Goal: Entertainment & Leisure: Browse casually

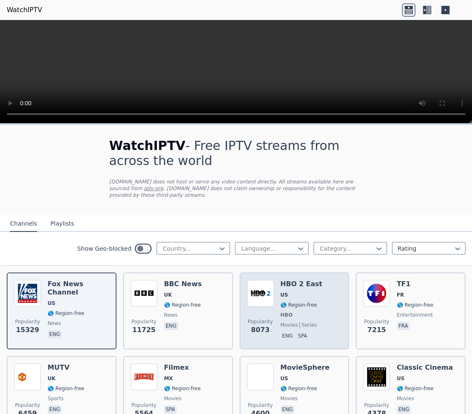
click at [311, 291] on span "US" at bounding box center [302, 294] width 42 height 7
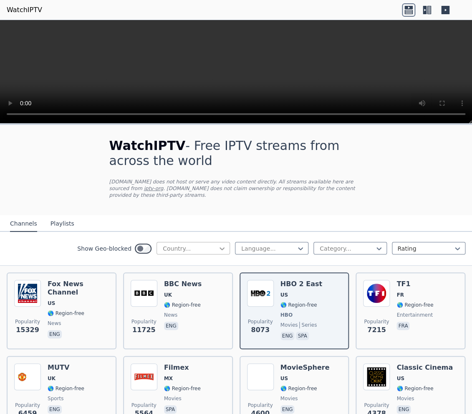
click at [218, 244] on icon at bounding box center [222, 248] width 8 height 8
type input "**"
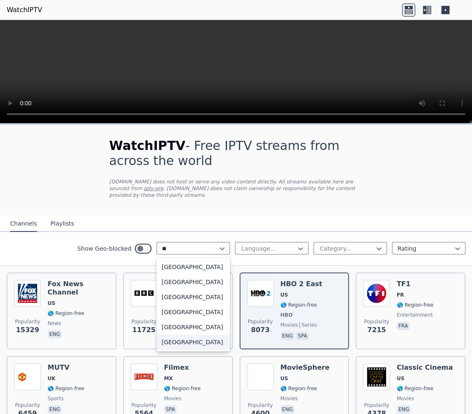
click at [182, 336] on div "[GEOGRAPHIC_DATA]" at bounding box center [193, 341] width 73 height 15
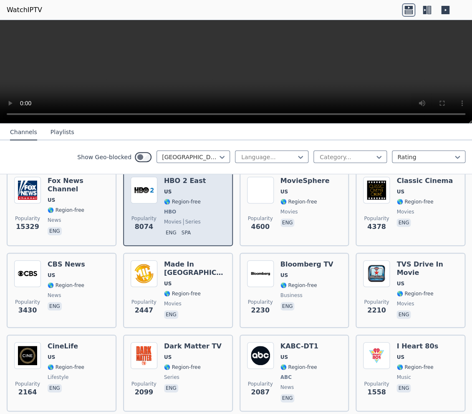
scroll to position [108, 0]
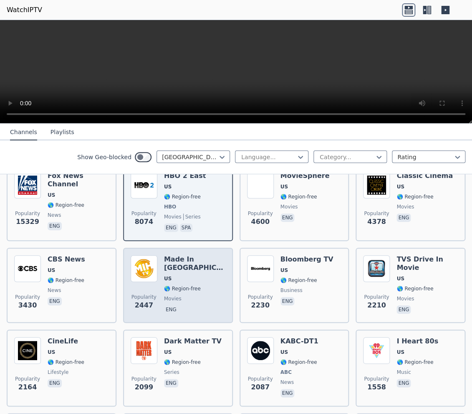
click at [213, 285] on span "🌎 Region-free" at bounding box center [194, 288] width 61 height 7
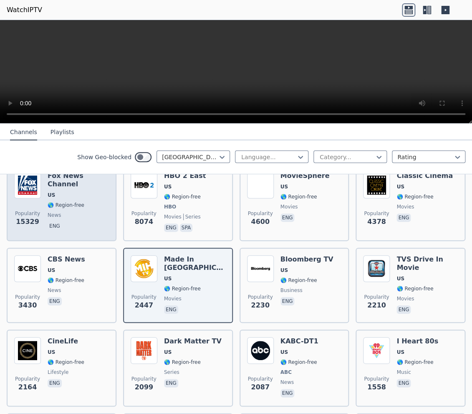
click at [91, 222] on span "eng" at bounding box center [78, 227] width 61 height 10
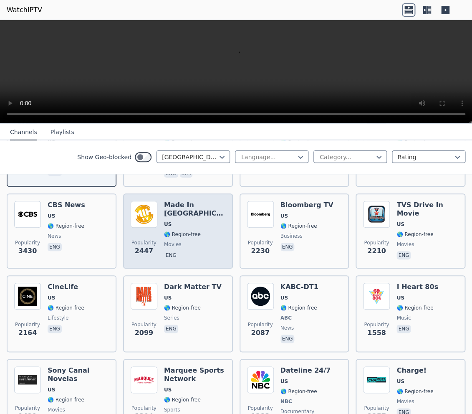
scroll to position [162, 0]
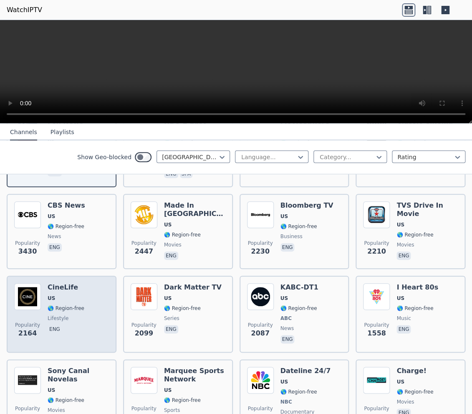
click at [91, 310] on div "Popularity 2164 CineLife US 🌎 Region-free lifestyle eng" at bounding box center [61, 314] width 95 height 62
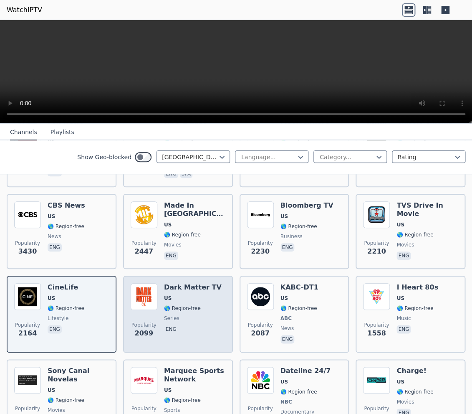
click at [212, 314] on div "Popularity 2099 Dark Matter TV US 🌎 Region-free series eng" at bounding box center [178, 314] width 95 height 62
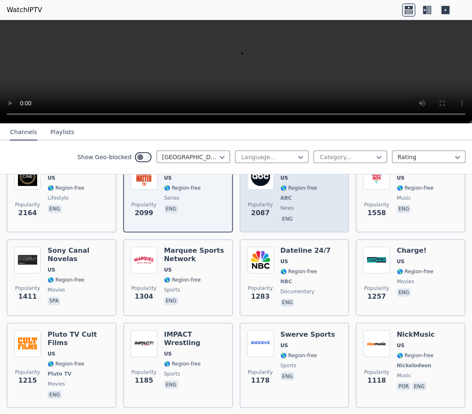
scroll to position [324, 0]
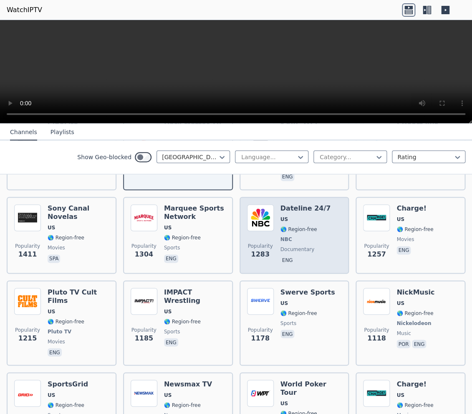
click at [334, 235] on div "Popularity 1283 Dateline 24/7 US 🌎 Region-free NBC documentary eng" at bounding box center [294, 235] width 95 height 62
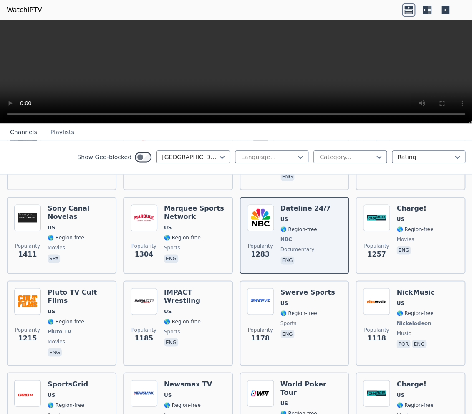
click at [60, 133] on button "Playlists" at bounding box center [63, 132] width 24 height 16
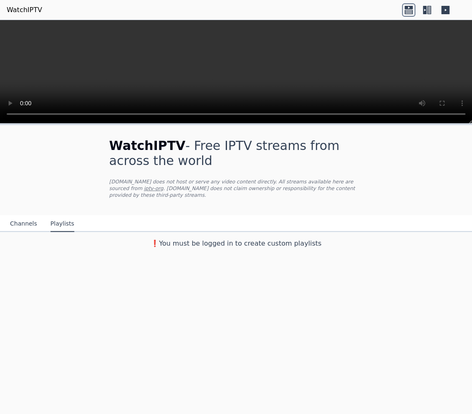
scroll to position [0, 0]
click at [27, 217] on button "Channels" at bounding box center [23, 224] width 27 height 16
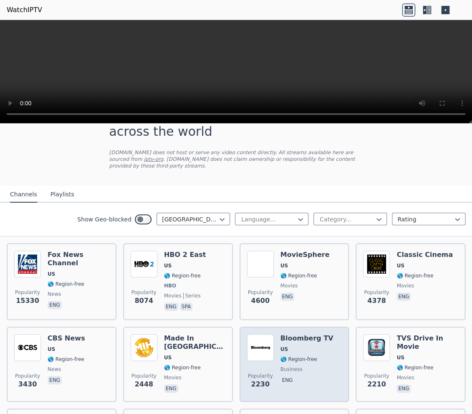
scroll to position [54, 0]
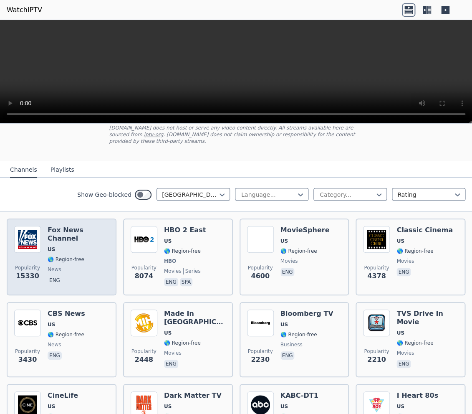
click at [101, 229] on div "[PERSON_NAME] US 🌎 Region-free news eng" at bounding box center [78, 257] width 61 height 62
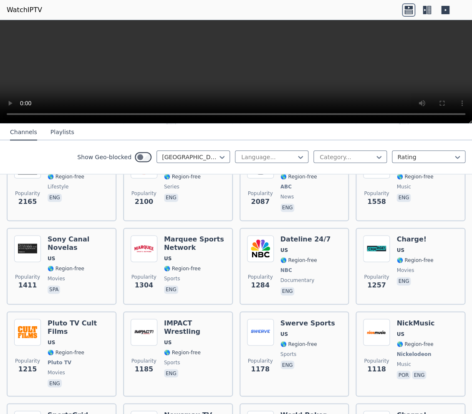
scroll to position [324, 0]
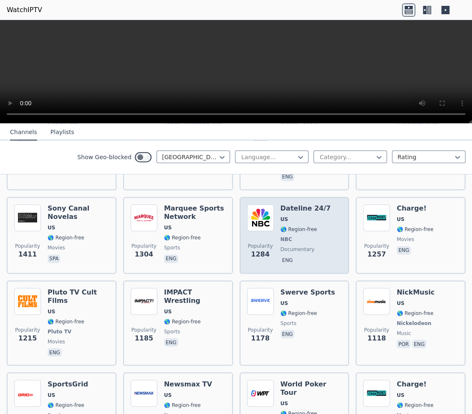
click at [312, 226] on span "🌎 Region-free" at bounding box center [299, 229] width 37 height 7
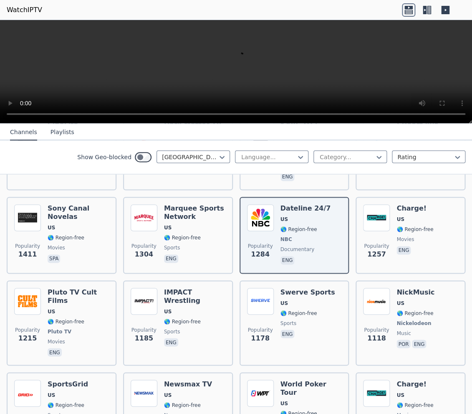
scroll to position [0, 0]
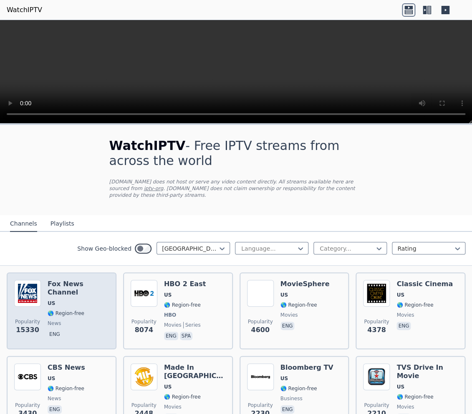
click at [81, 292] on div "[PERSON_NAME] US 🌎 Region-free news eng" at bounding box center [78, 311] width 61 height 62
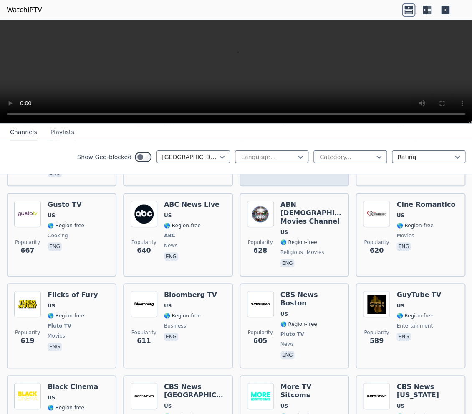
scroll to position [1081, 0]
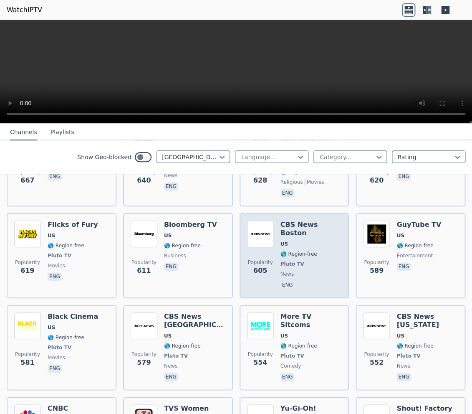
click at [339, 226] on div "Popularity 605 CBS News [GEOGRAPHIC_DATA] [GEOGRAPHIC_DATA] 🌎 Region-free Pluto…" at bounding box center [294, 255] width 95 height 70
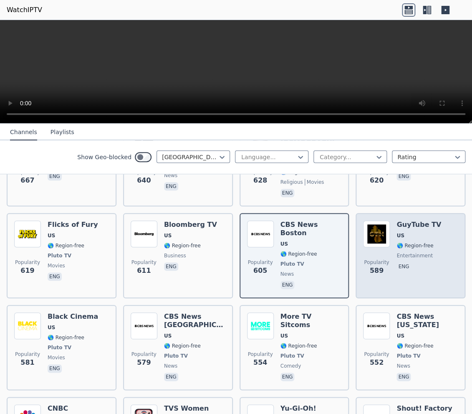
click at [441, 242] on div "Popularity 589 GuyTube TV US 🌎 Region-free entertainment eng" at bounding box center [410, 255] width 95 height 70
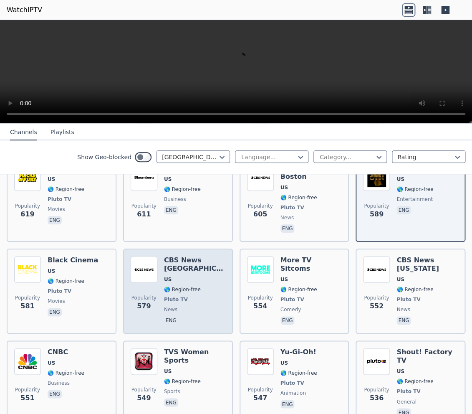
scroll to position [1189, 0]
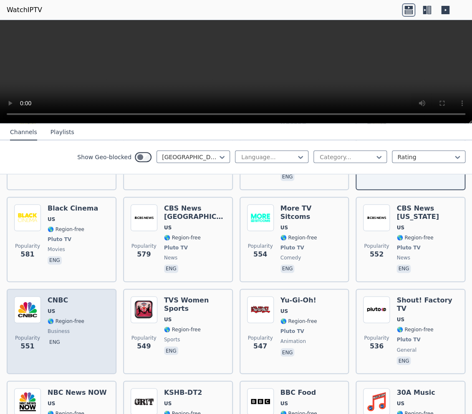
click at [91, 303] on div "Popularity 551 CNBC US 🌎 Region-free business eng" at bounding box center [61, 331] width 95 height 70
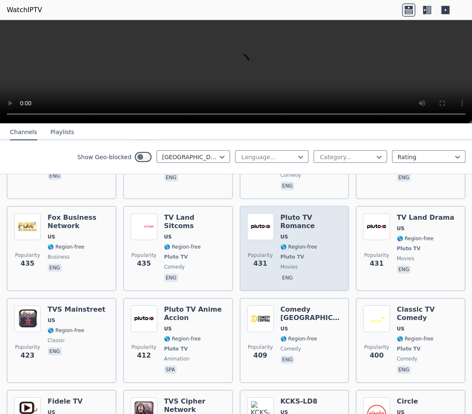
scroll to position [1622, 0]
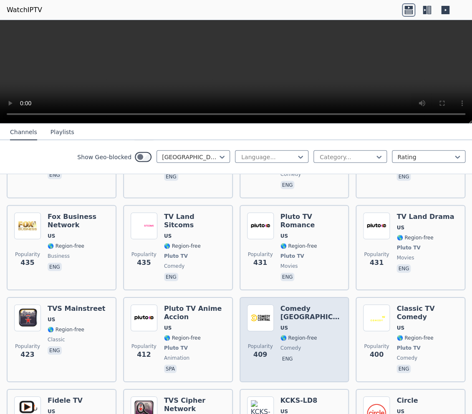
click at [306, 354] on span "eng" at bounding box center [311, 359] width 61 height 10
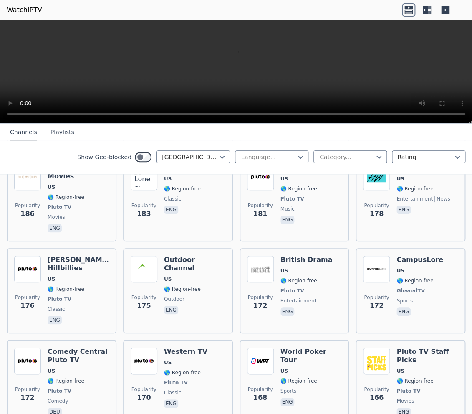
scroll to position [3027, 0]
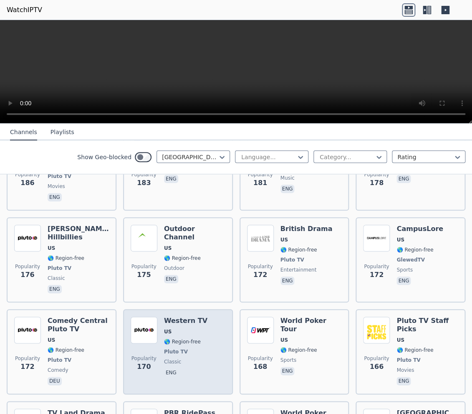
click at [195, 358] on span "classic" at bounding box center [185, 361] width 43 height 7
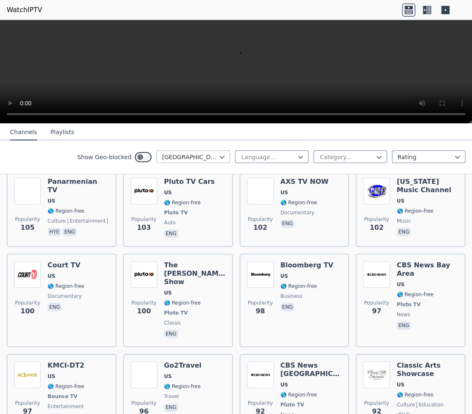
scroll to position [4811, 0]
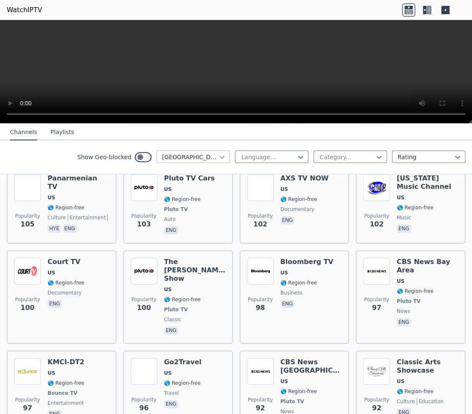
click at [225, 154] on icon at bounding box center [222, 157] width 8 height 8
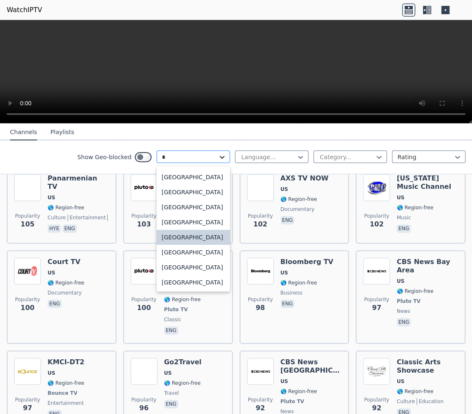
scroll to position [0, 0]
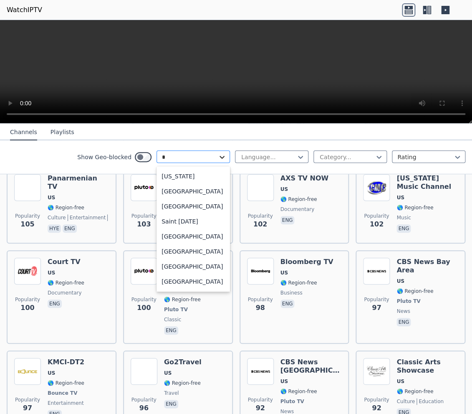
type input "**"
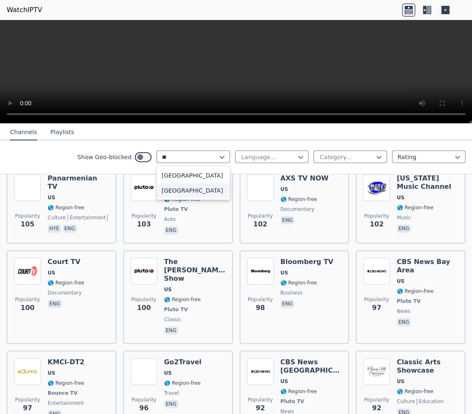
click at [186, 188] on div "[GEOGRAPHIC_DATA]" at bounding box center [193, 190] width 73 height 15
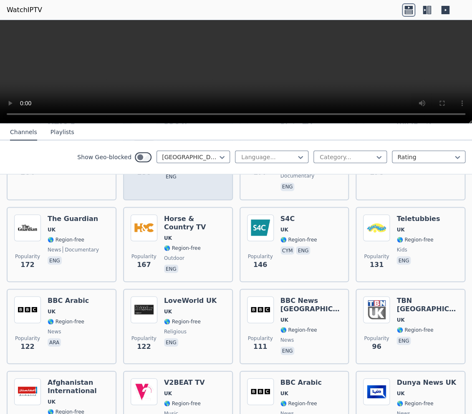
scroll to position [486, 0]
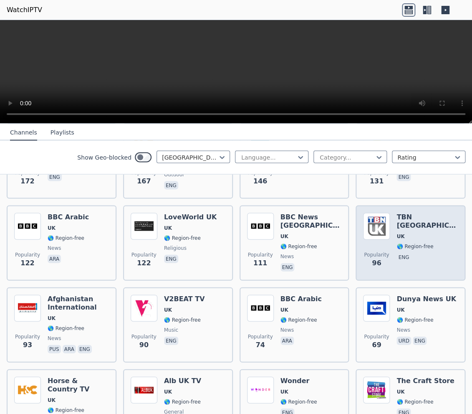
click at [418, 250] on div "TBN [GEOGRAPHIC_DATA] [GEOGRAPHIC_DATA] 🌎 Region-free eng" at bounding box center [427, 242] width 61 height 60
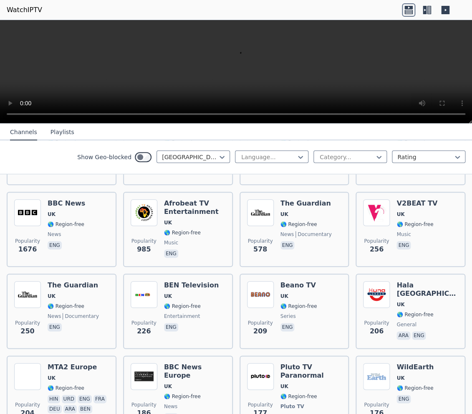
scroll to position [0, 0]
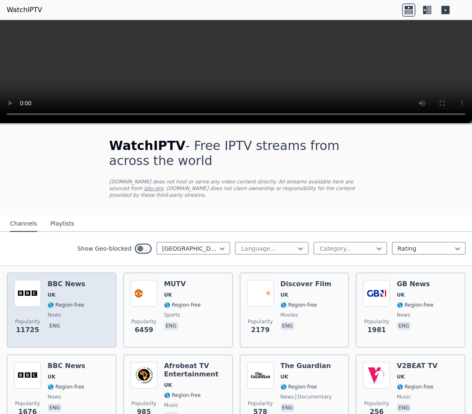
click at [81, 304] on div "Popularity 11725 BBC News UK 🌎 Region-free news eng" at bounding box center [61, 310] width 95 height 60
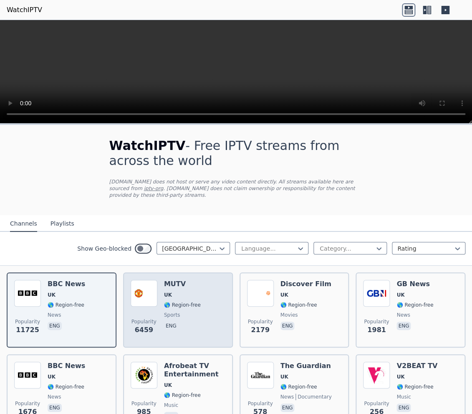
click at [214, 290] on div "Popularity 6459 MUTV [GEOGRAPHIC_DATA] 🌎 Region-free sports eng" at bounding box center [178, 310] width 95 height 60
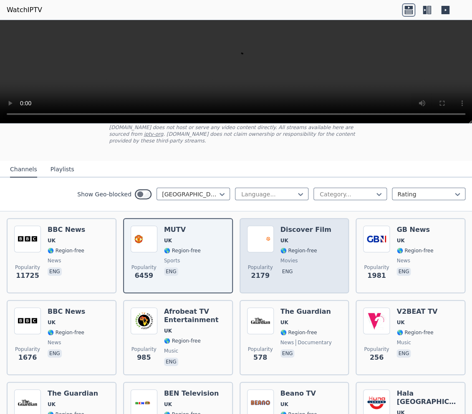
scroll to position [54, 0]
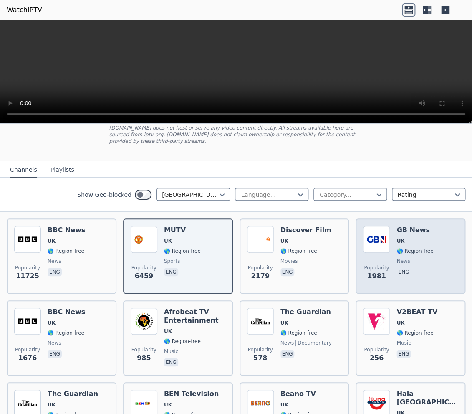
click at [433, 256] on div "Popularity 1981 GB News UK 🌎 Region-free news eng" at bounding box center [410, 256] width 95 height 60
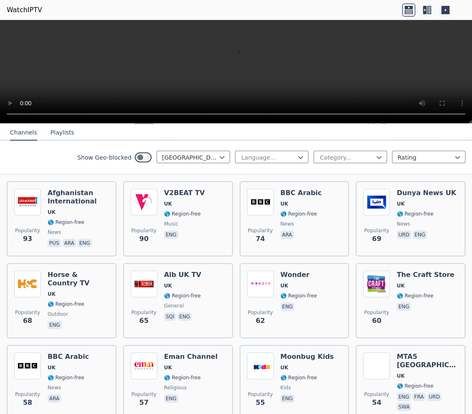
scroll to position [594, 0]
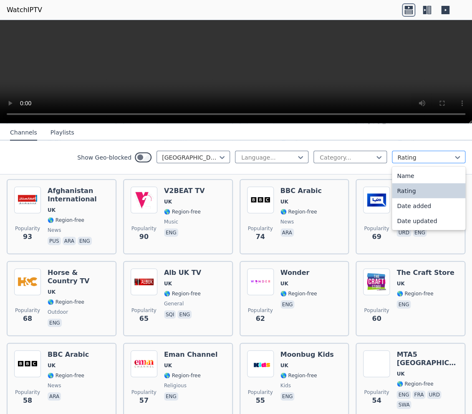
click at [416, 155] on div at bounding box center [425, 157] width 56 height 8
click at [415, 173] on div "Name" at bounding box center [428, 175] width 73 height 15
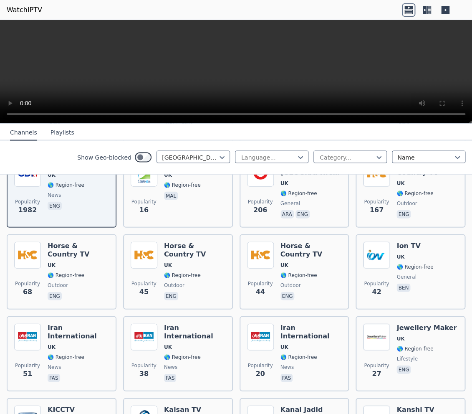
scroll to position [541, 0]
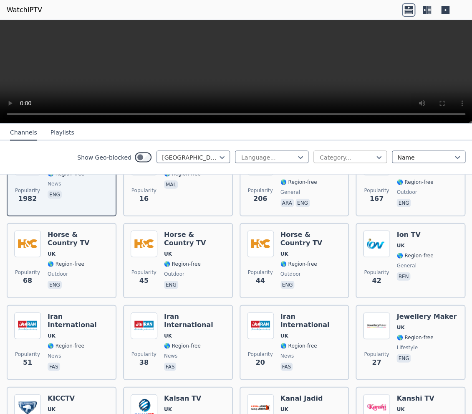
click at [360, 151] on div "Category..." at bounding box center [350, 156] width 73 height 13
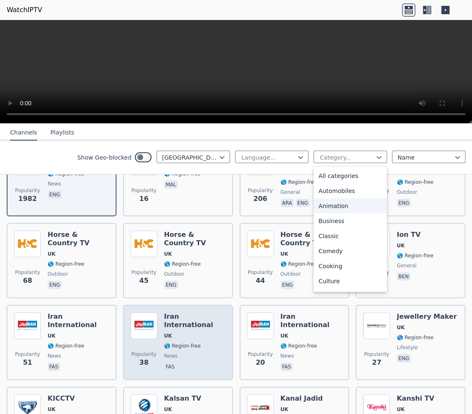
click at [232, 334] on div "Popularity 38 [GEOGRAPHIC_DATA] International [GEOGRAPHIC_DATA] 🌎 Region-free n…" at bounding box center [178, 341] width 110 height 75
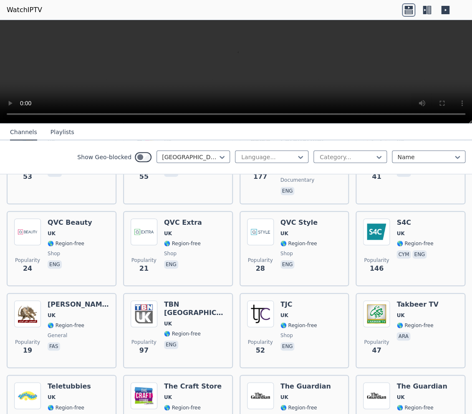
scroll to position [1440, 0]
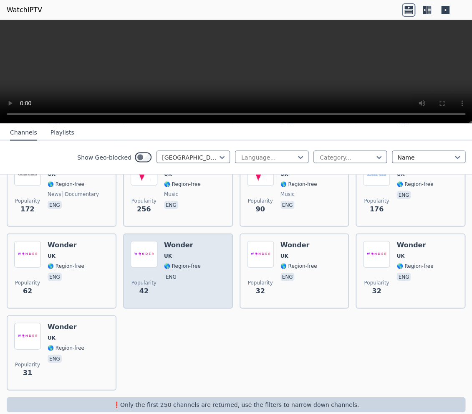
click at [208, 253] on div "Popularity 42 Wonder UK 🌎 Region-free eng" at bounding box center [178, 270] width 95 height 60
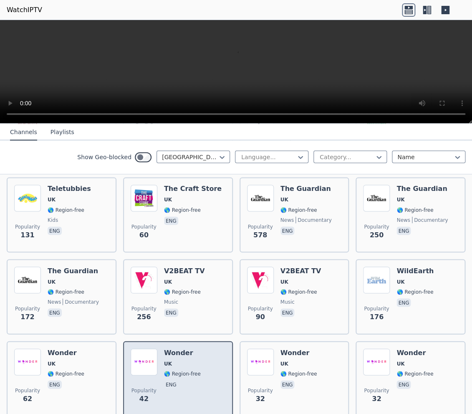
scroll to position [1332, 0]
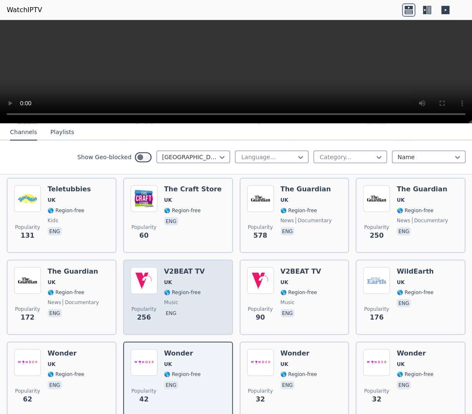
click at [217, 279] on div "Popularity 256 V2BEAT TV UK 🌎 Region-free music eng" at bounding box center [178, 297] width 95 height 60
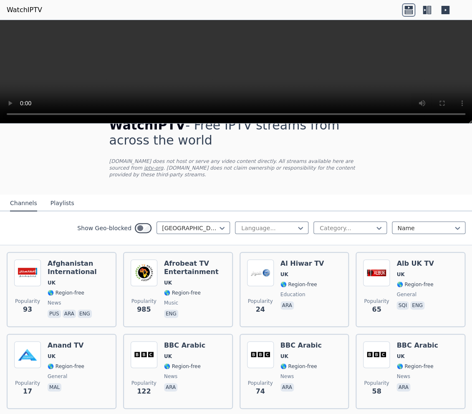
scroll to position [0, 0]
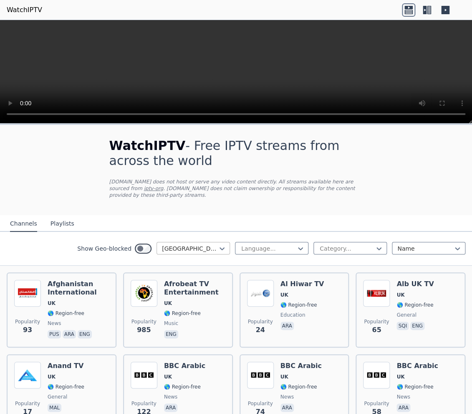
click at [211, 244] on div at bounding box center [190, 248] width 56 height 8
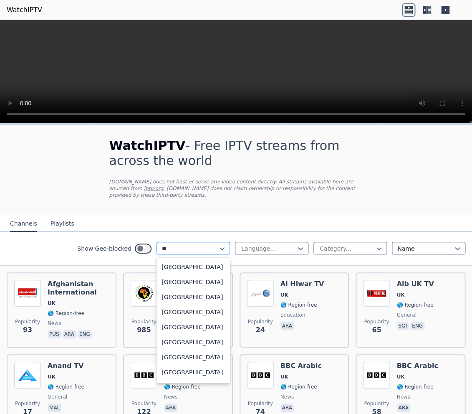
type input "***"
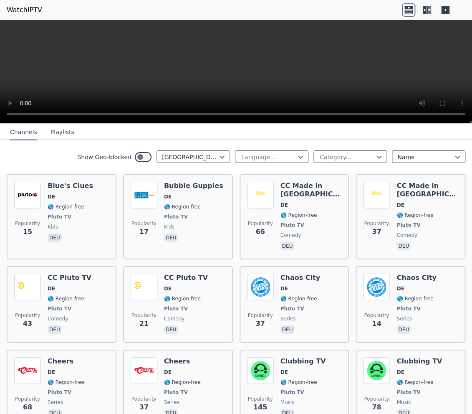
scroll to position [811, 0]
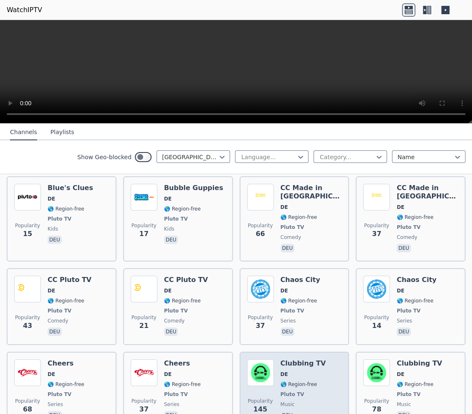
click at [332, 369] on div "Popularity 145 Clubbing TV DE 🌎 Region-free Pluto TV music deu" at bounding box center [294, 390] width 95 height 62
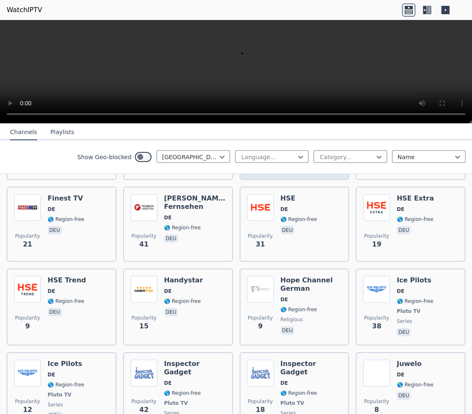
scroll to position [1568, 0]
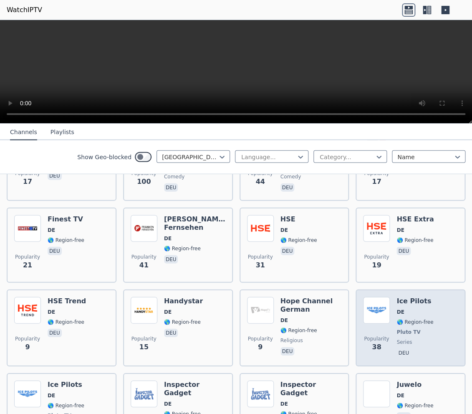
click at [442, 297] on div "Popularity 38 Ice Pilots DE 🌎 Region-free Pluto TV series deu" at bounding box center [410, 328] width 95 height 62
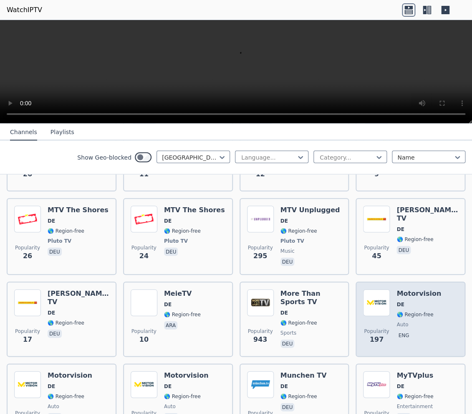
scroll to position [2324, 0]
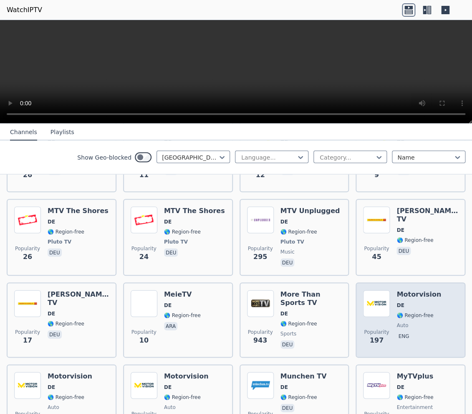
click at [433, 290] on div "Popularity 197 Motorvision DE 🌎 Region-free auto eng" at bounding box center [410, 320] width 95 height 60
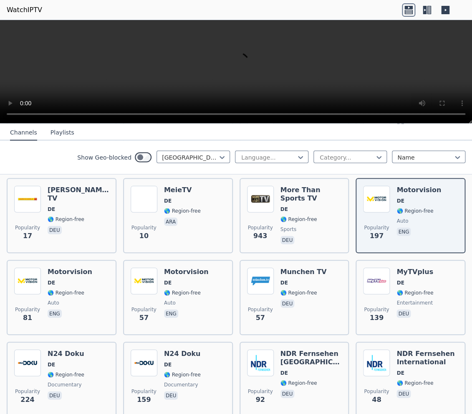
scroll to position [2433, 0]
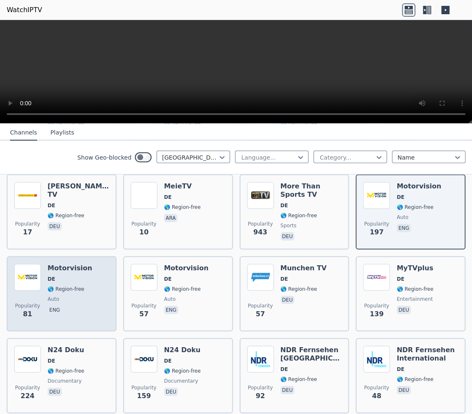
click at [98, 263] on div "Popularity 81 Motorvision DE 🌎 Region-free auto eng" at bounding box center [61, 293] width 95 height 60
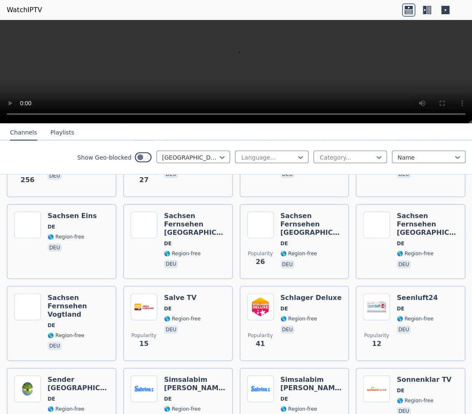
scroll to position [5190, 0]
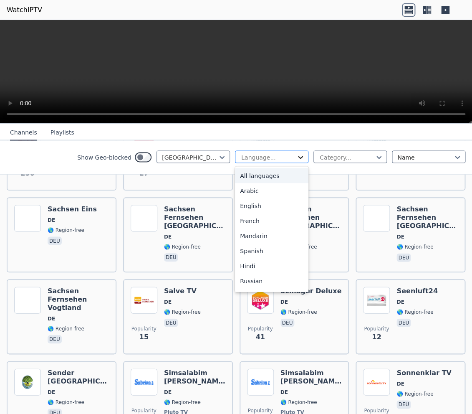
click at [302, 156] on icon at bounding box center [300, 157] width 5 height 3
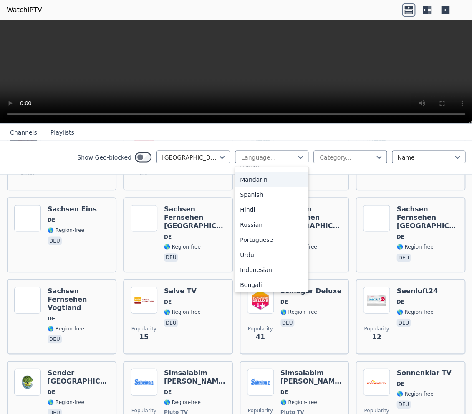
scroll to position [108, 0]
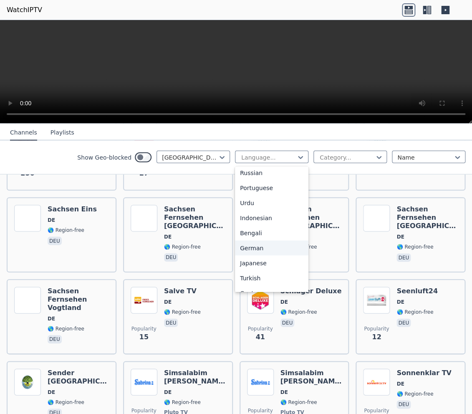
click at [256, 245] on div "German" at bounding box center [271, 247] width 73 height 15
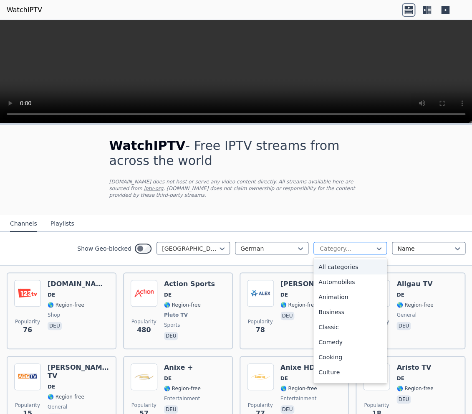
click at [360, 244] on div at bounding box center [347, 248] width 56 height 8
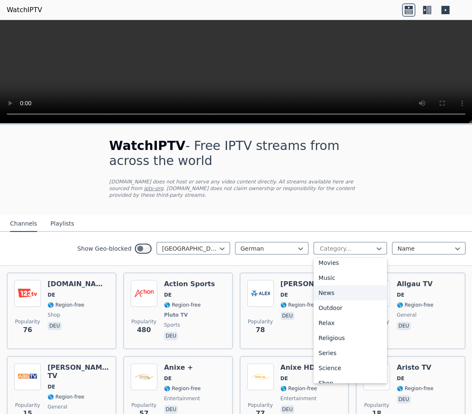
click at [351, 288] on div "News" at bounding box center [350, 292] width 73 height 15
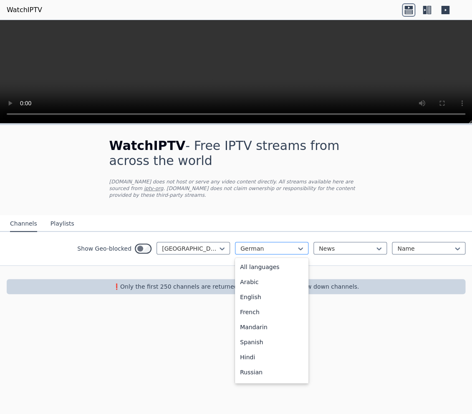
click at [278, 244] on div at bounding box center [268, 248] width 56 height 8
click at [267, 259] on div "All languages" at bounding box center [271, 266] width 73 height 15
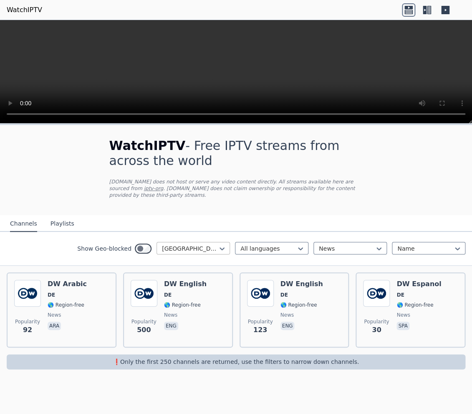
click at [193, 244] on div at bounding box center [190, 248] width 56 height 8
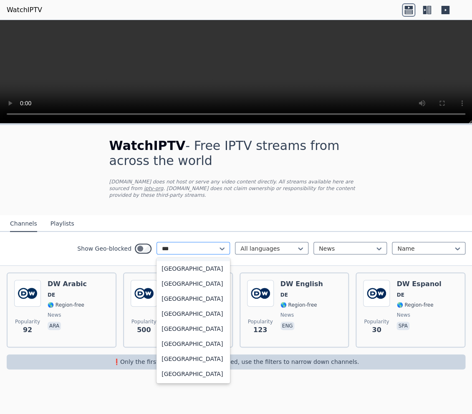
scroll to position [2, 0]
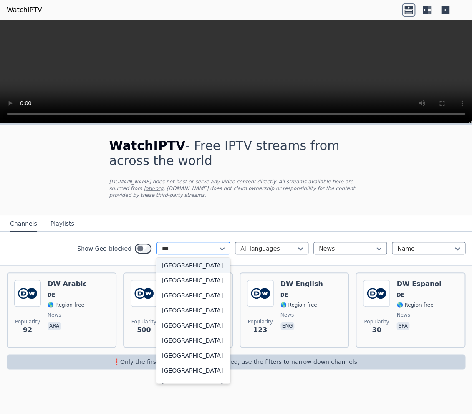
type input "****"
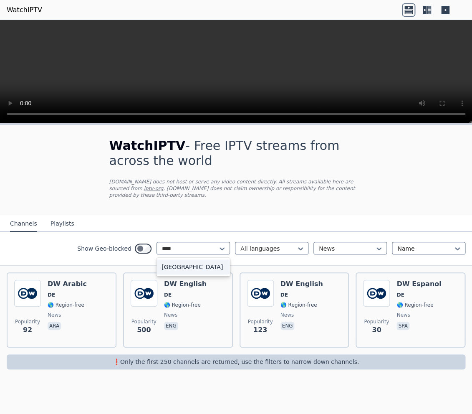
click at [195, 260] on div "[GEOGRAPHIC_DATA]" at bounding box center [193, 266] width 73 height 15
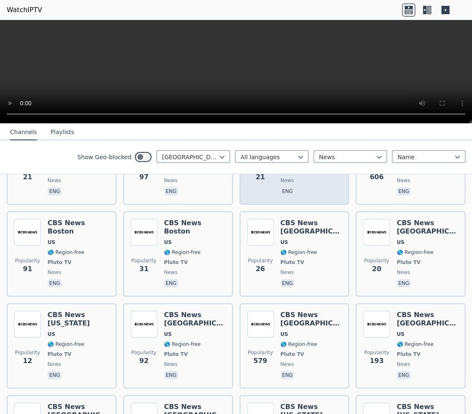
scroll to position [811, 0]
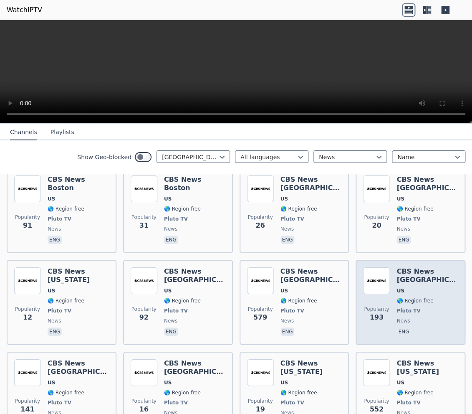
click at [439, 267] on h6 "CBS News [GEOGRAPHIC_DATA]" at bounding box center [427, 275] width 61 height 17
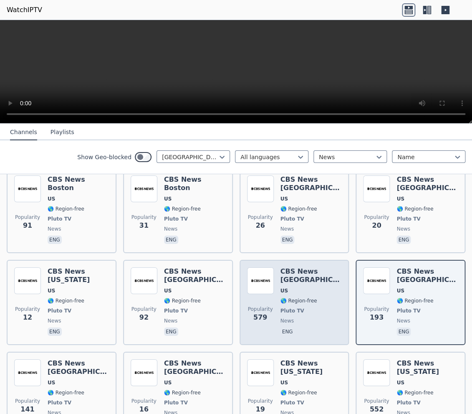
click at [323, 267] on div "CBS News [GEOGRAPHIC_DATA] [GEOGRAPHIC_DATA] 🌎 Region-free Pluto TV news eng" at bounding box center [311, 302] width 61 height 70
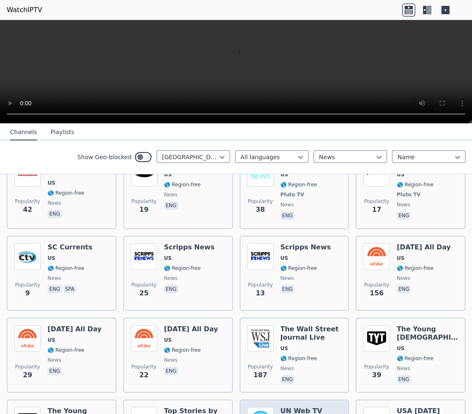
scroll to position [1946, 0]
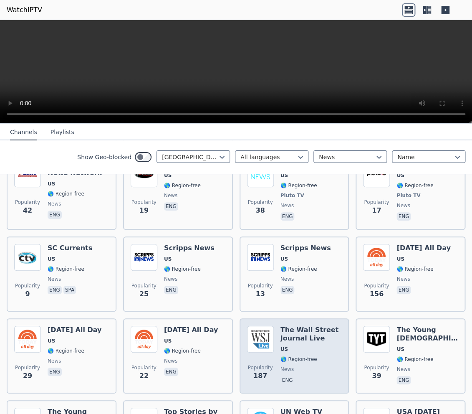
click at [322, 346] on span "US" at bounding box center [311, 349] width 61 height 7
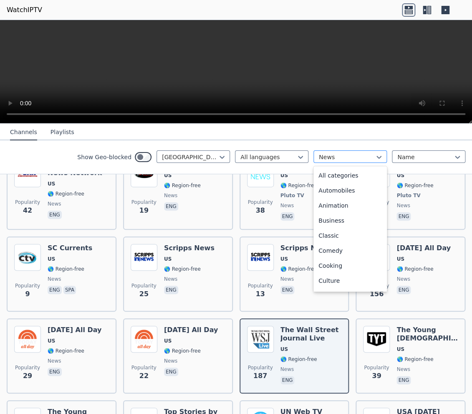
click at [336, 160] on div at bounding box center [347, 157] width 56 height 8
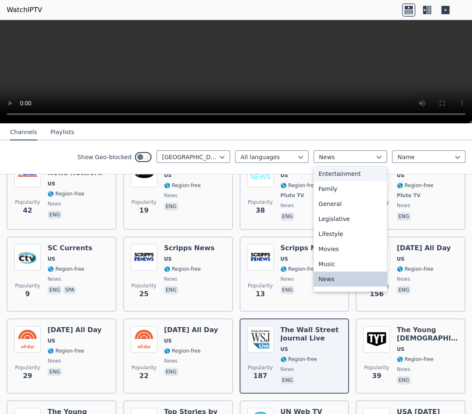
click at [341, 170] on div "Entertainment" at bounding box center [350, 173] width 73 height 15
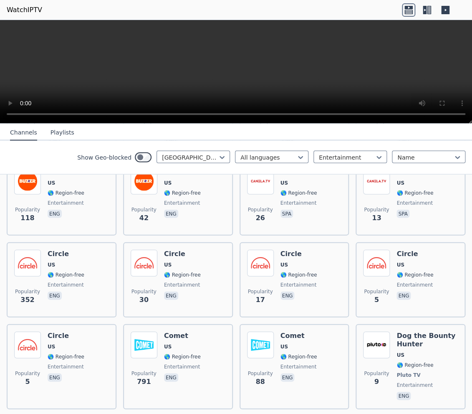
scroll to position [486, 0]
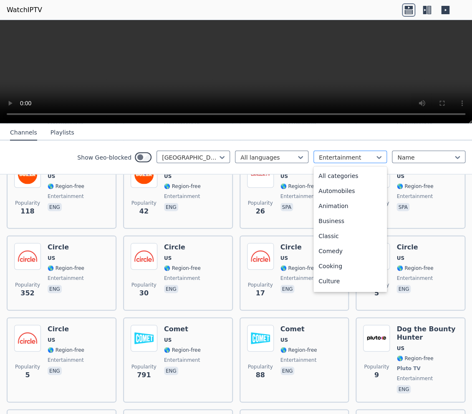
click at [341, 159] on div at bounding box center [347, 157] width 56 height 8
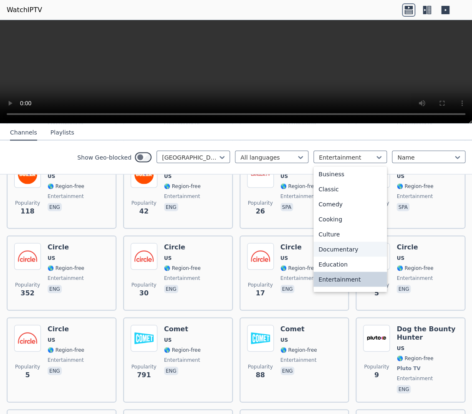
click at [346, 246] on div "Documentary" at bounding box center [350, 248] width 73 height 15
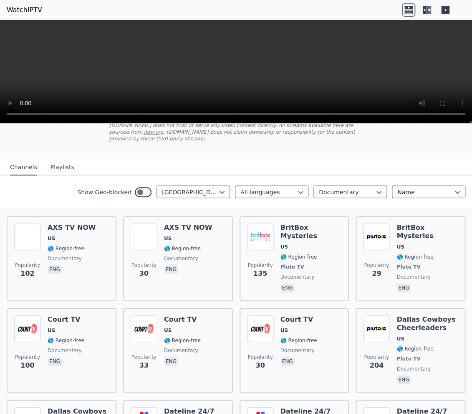
scroll to position [108, 0]
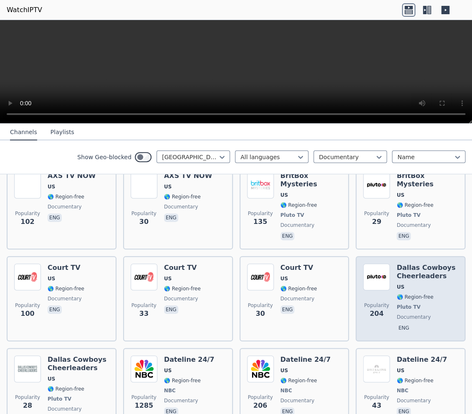
click at [424, 293] on span "🌎 Region-free" at bounding box center [415, 296] width 37 height 7
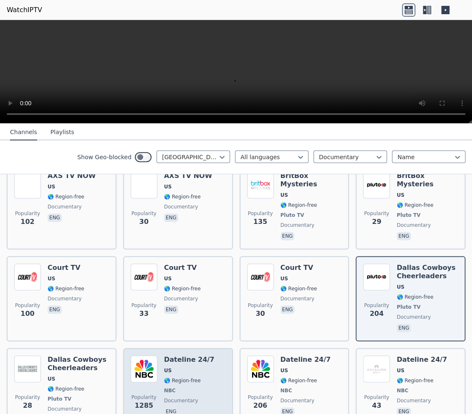
click at [213, 355] on div "Popularity 1285 Dateline 24/7 US 🌎 Region-free NBC documentary eng" at bounding box center [178, 390] width 95 height 70
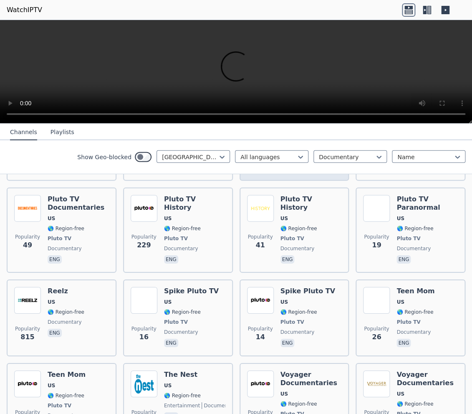
scroll to position [594, 0]
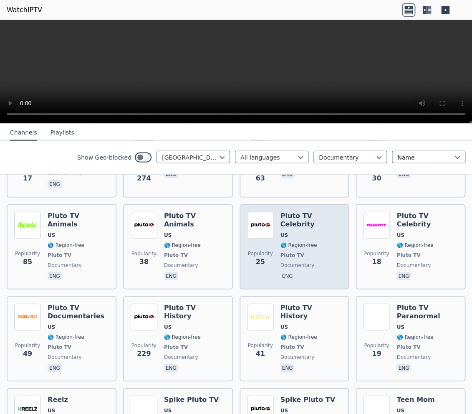
click at [324, 251] on span "Pluto TV" at bounding box center [311, 254] width 61 height 7
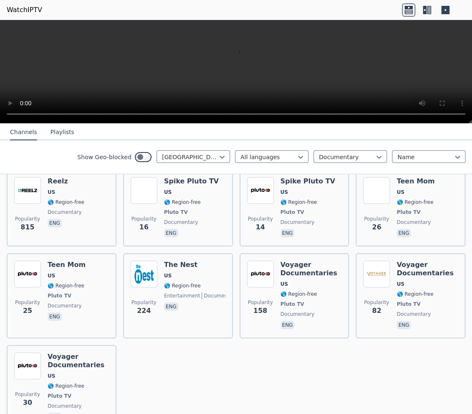
scroll to position [837, 0]
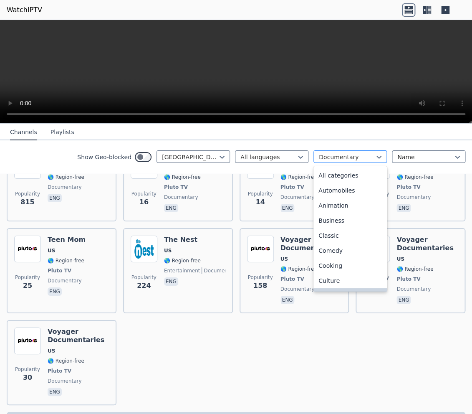
click at [348, 157] on div at bounding box center [347, 157] width 56 height 8
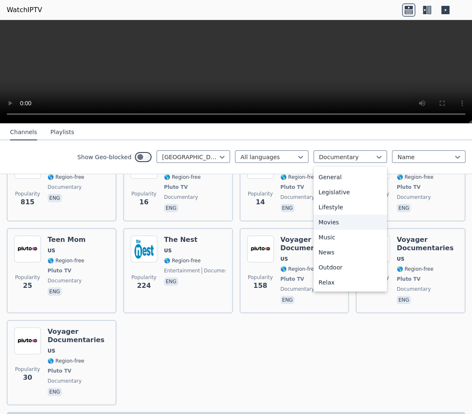
scroll to position [0, 0]
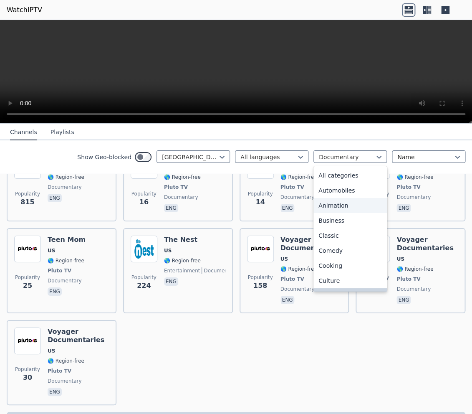
click at [352, 202] on div "Animation" at bounding box center [350, 205] width 73 height 15
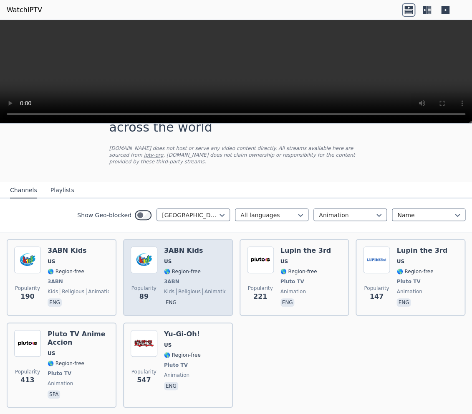
scroll to position [54, 0]
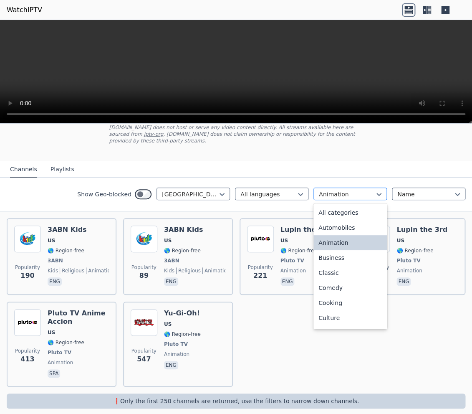
click at [344, 190] on div at bounding box center [347, 194] width 56 height 8
click at [352, 271] on div "Classic" at bounding box center [350, 272] width 73 height 15
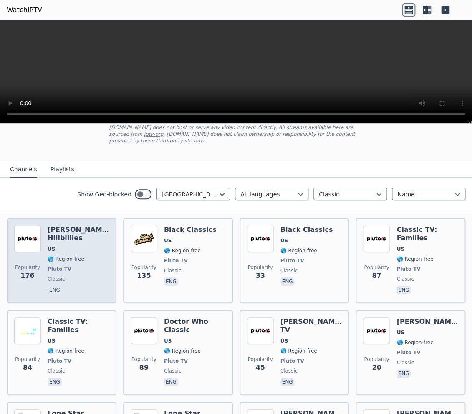
click at [93, 255] on span "🌎 Region-free" at bounding box center [78, 258] width 61 height 7
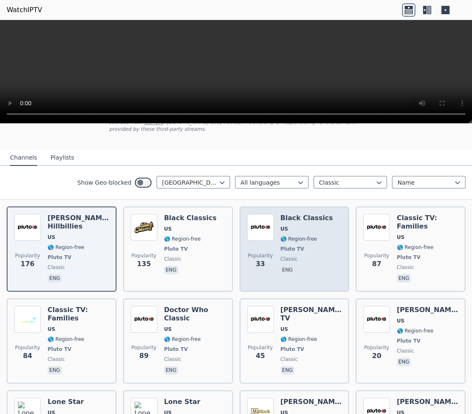
scroll to position [54, 0]
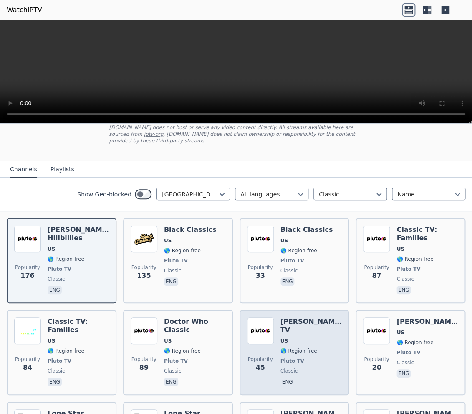
click at [315, 347] on span "🌎 Region-free" at bounding box center [311, 350] width 61 height 7
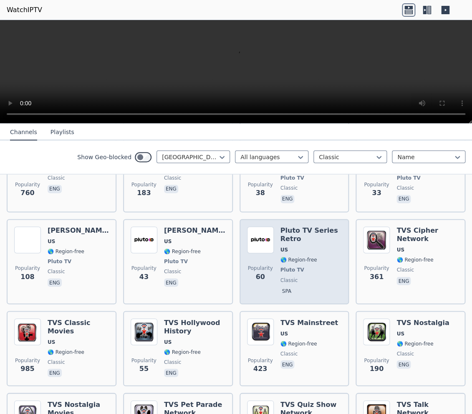
scroll to position [325, 0]
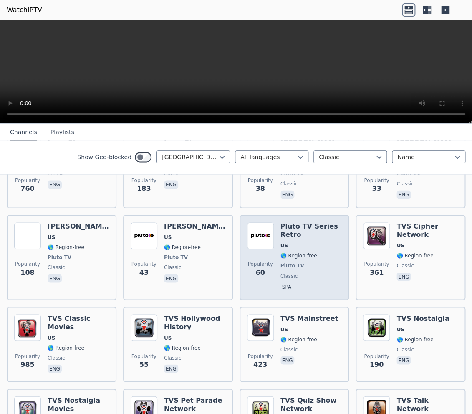
click at [323, 346] on span "classic" at bounding box center [310, 349] width 58 height 7
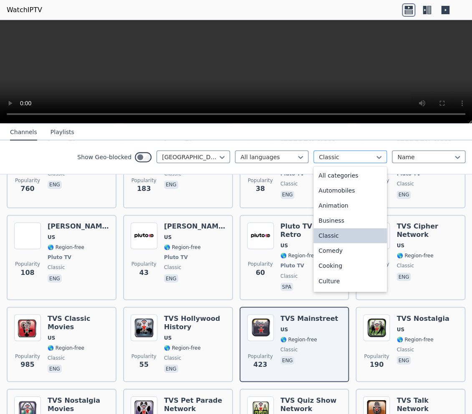
click at [374, 157] on div at bounding box center [347, 157] width 56 height 8
click at [346, 254] on div "Comedy" at bounding box center [350, 250] width 73 height 15
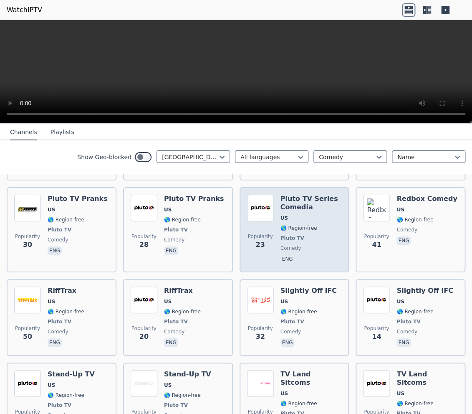
scroll to position [1002, 0]
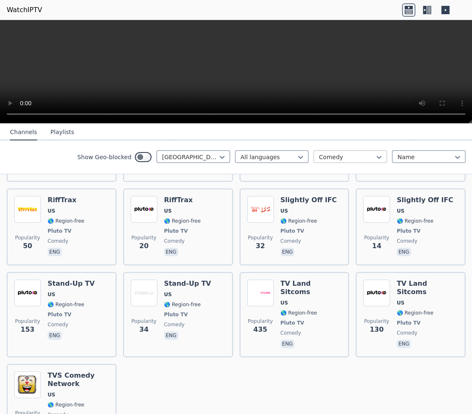
click at [357, 158] on div at bounding box center [347, 157] width 56 height 8
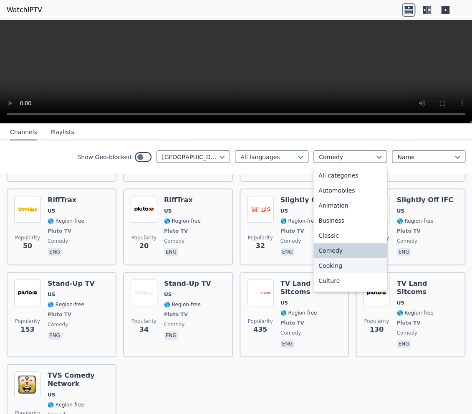
click at [340, 265] on div "Cooking" at bounding box center [350, 265] width 73 height 15
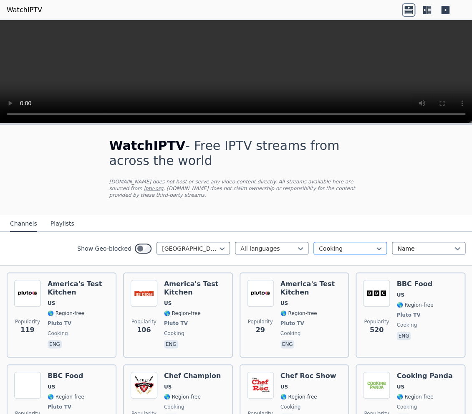
click at [345, 244] on div at bounding box center [347, 248] width 56 height 8
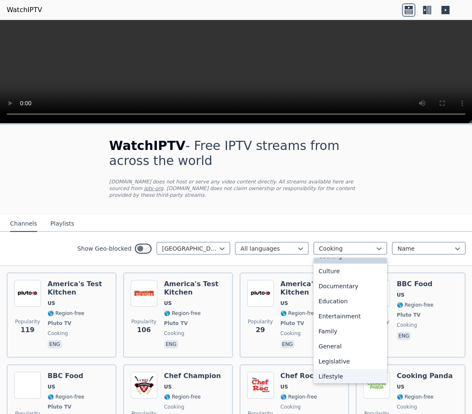
scroll to position [108, 0]
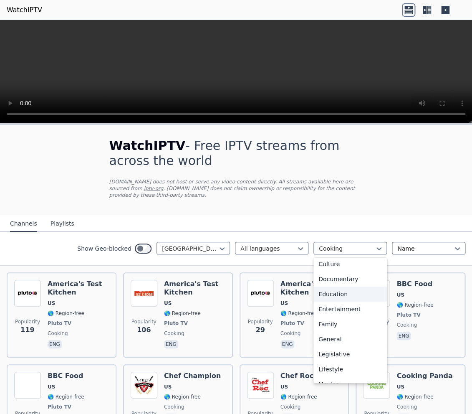
click at [342, 287] on div "Education" at bounding box center [350, 293] width 73 height 15
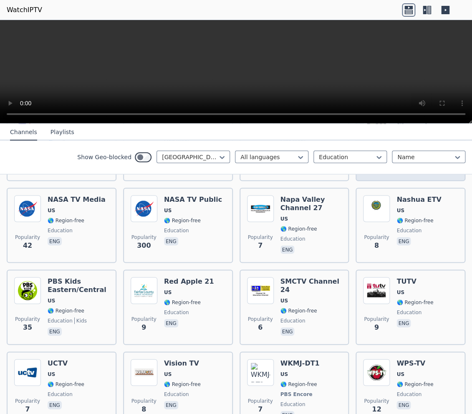
scroll to position [432, 0]
